Goal: Download file/media

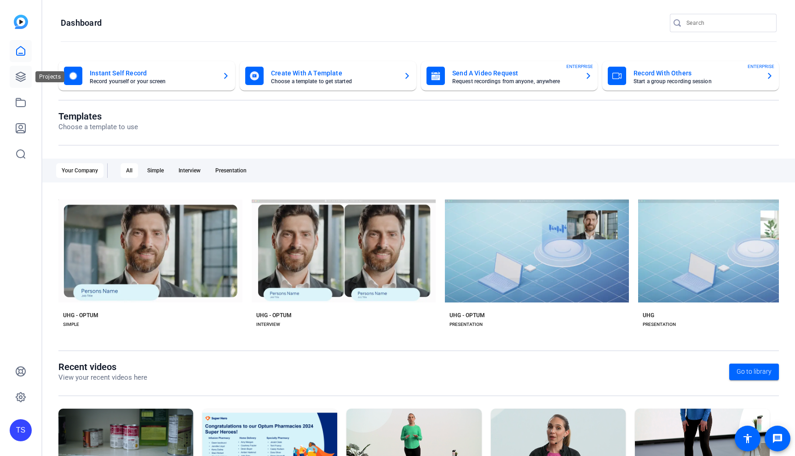
click at [23, 71] on link at bounding box center [21, 77] width 22 height 22
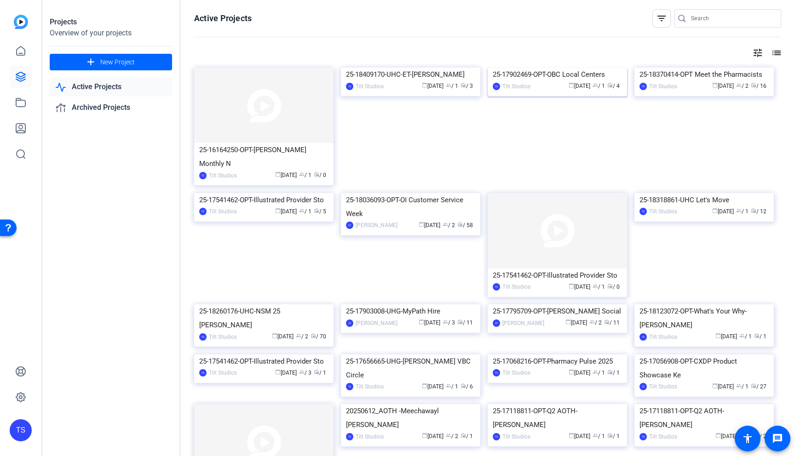
click at [558, 81] on div "25-17902469-OPT-OBC Local Centers" at bounding box center [557, 75] width 129 height 14
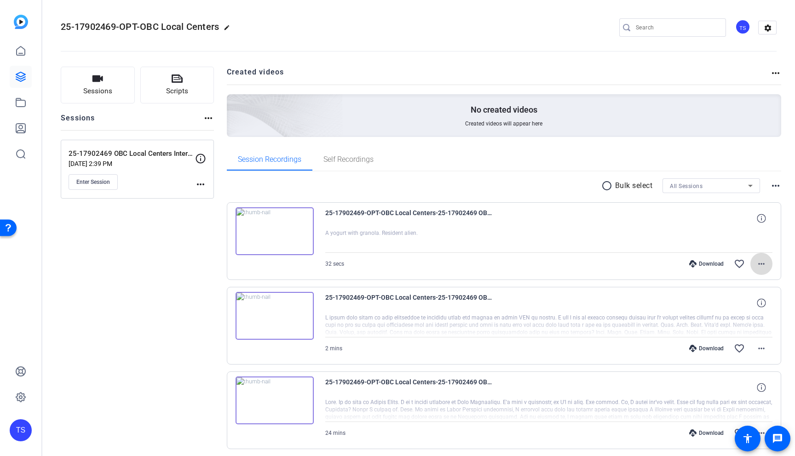
click at [757, 267] on mat-icon "more_horiz" at bounding box center [761, 264] width 11 height 11
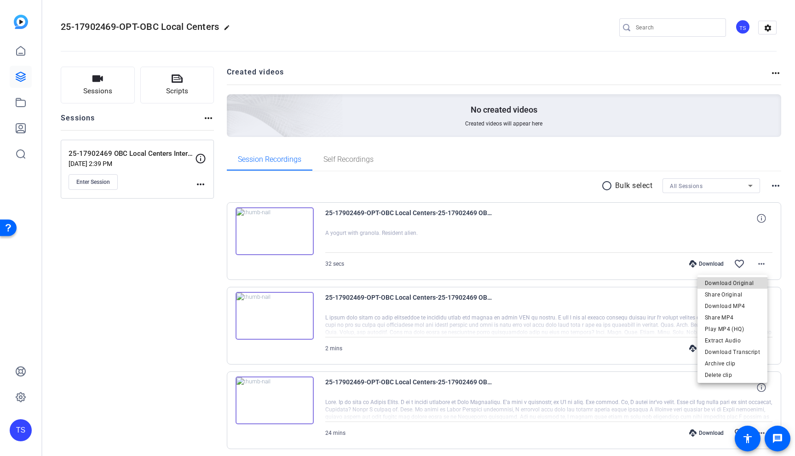
click at [738, 281] on span "Download Original" at bounding box center [732, 283] width 55 height 11
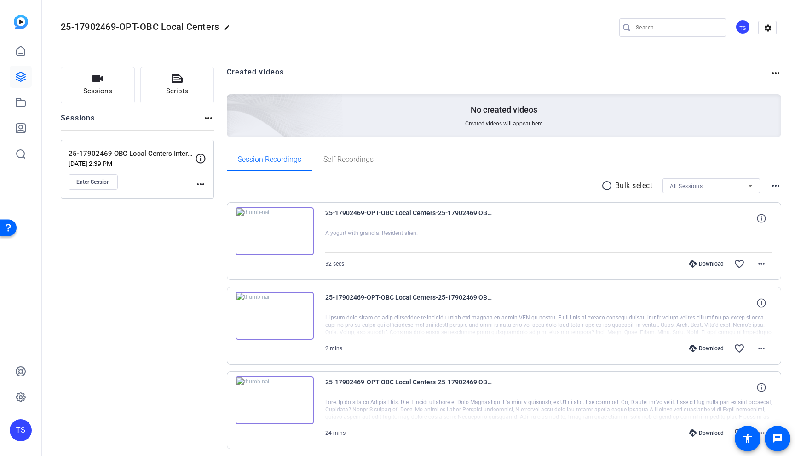
click at [426, 153] on div "Session Recordings Self Recordings" at bounding box center [504, 160] width 555 height 22
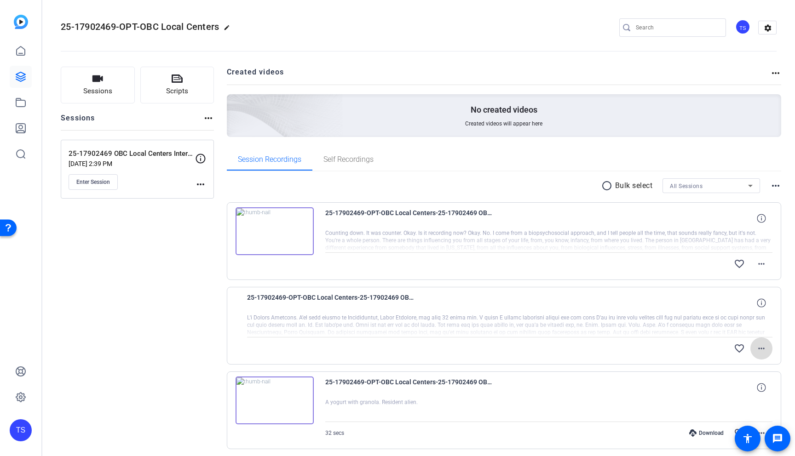
click at [764, 354] on span at bounding box center [761, 349] width 22 height 22
click at [743, 370] on span "Download Original" at bounding box center [732, 368] width 55 height 11
